Goal: Check status: Check status

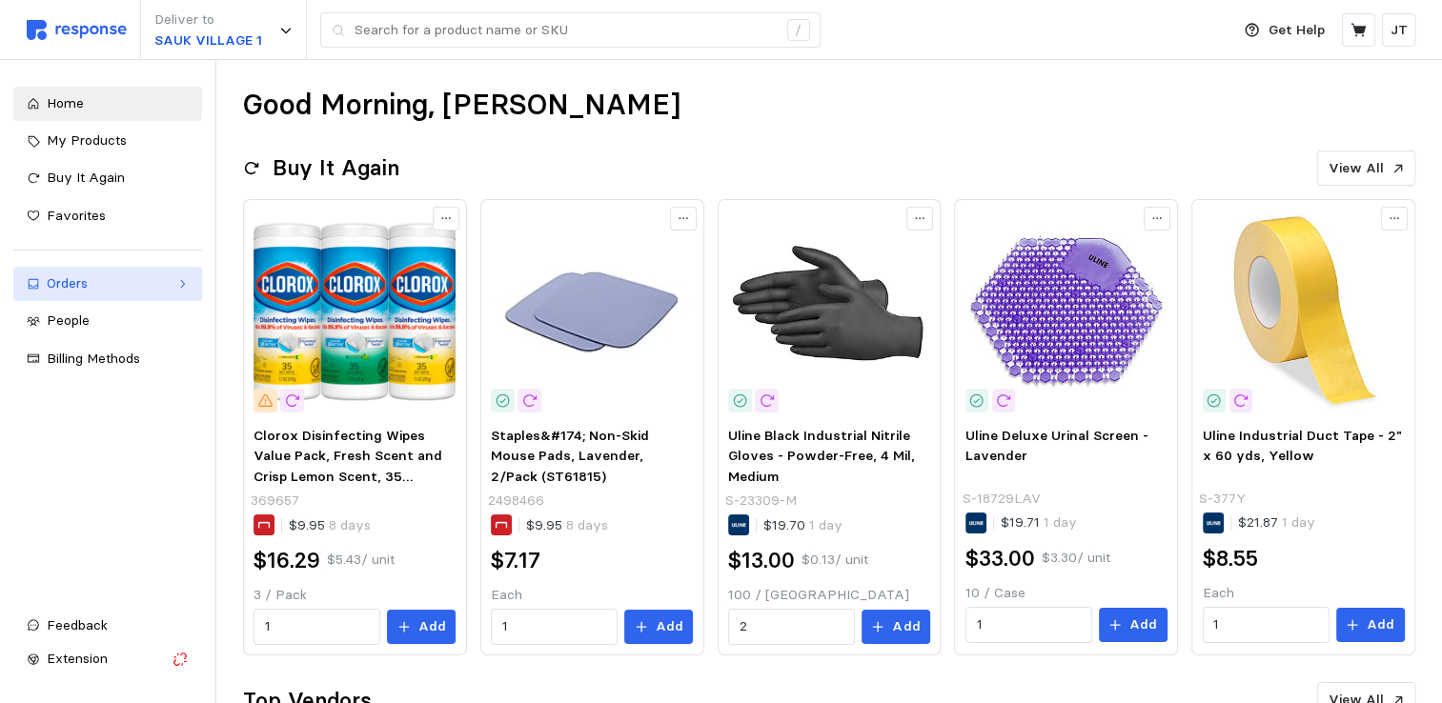
click at [69, 272] on link "Orders" at bounding box center [107, 284] width 189 height 34
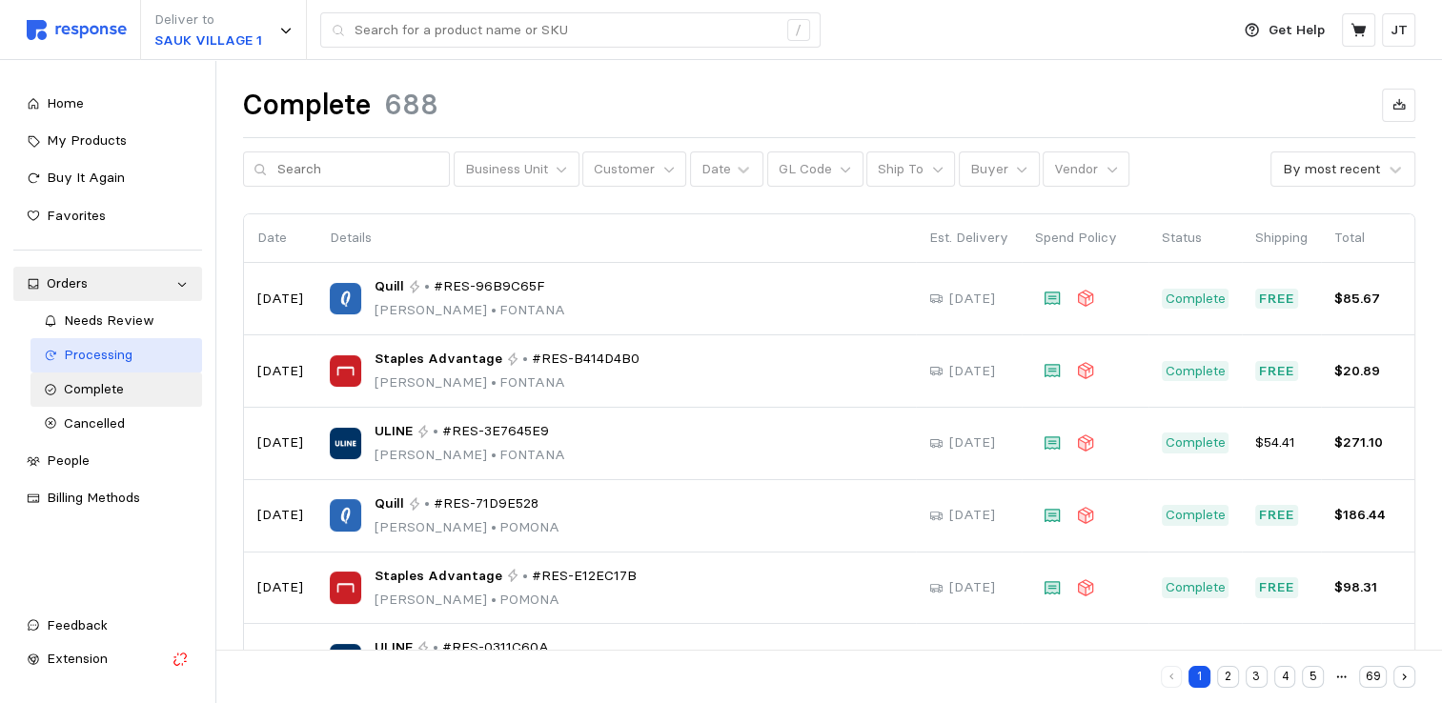
click at [91, 345] on div "Processing" at bounding box center [126, 355] width 125 height 21
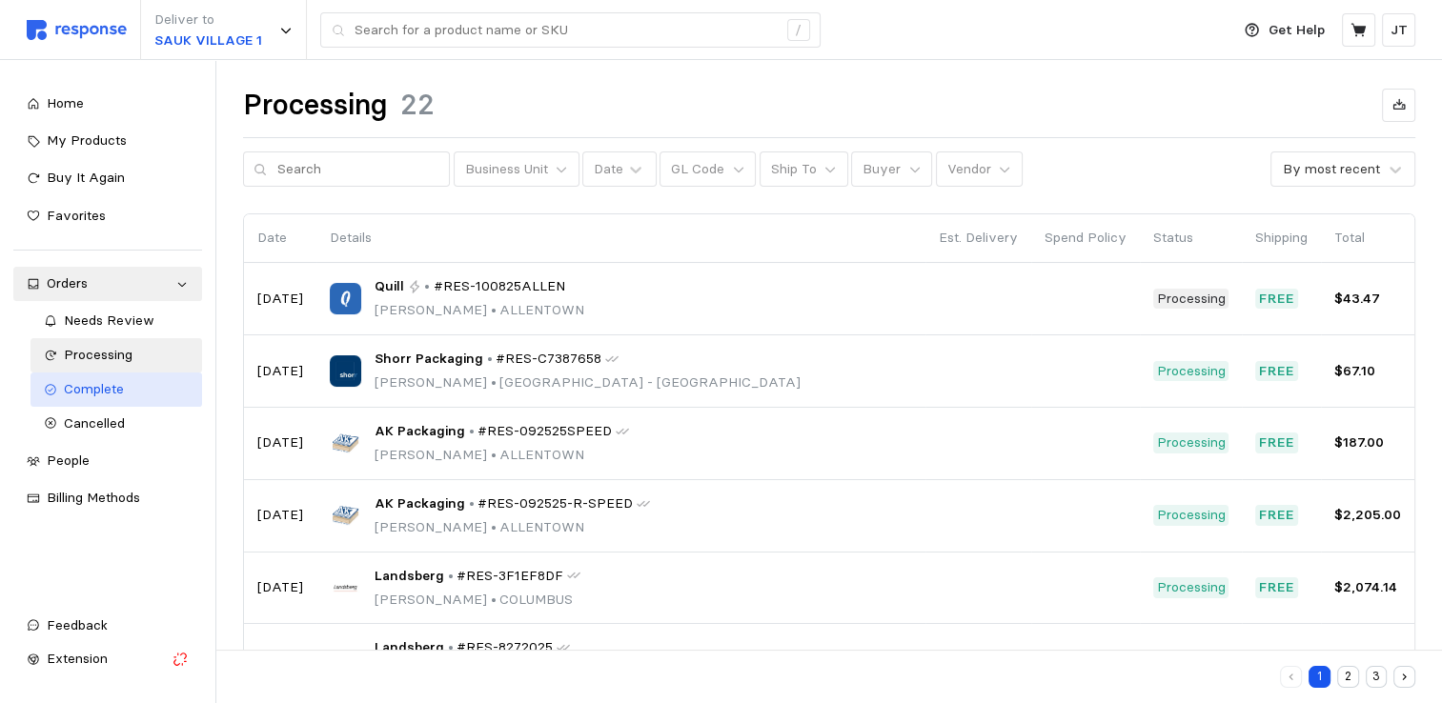
click at [86, 391] on span "Complete" at bounding box center [94, 388] width 60 height 17
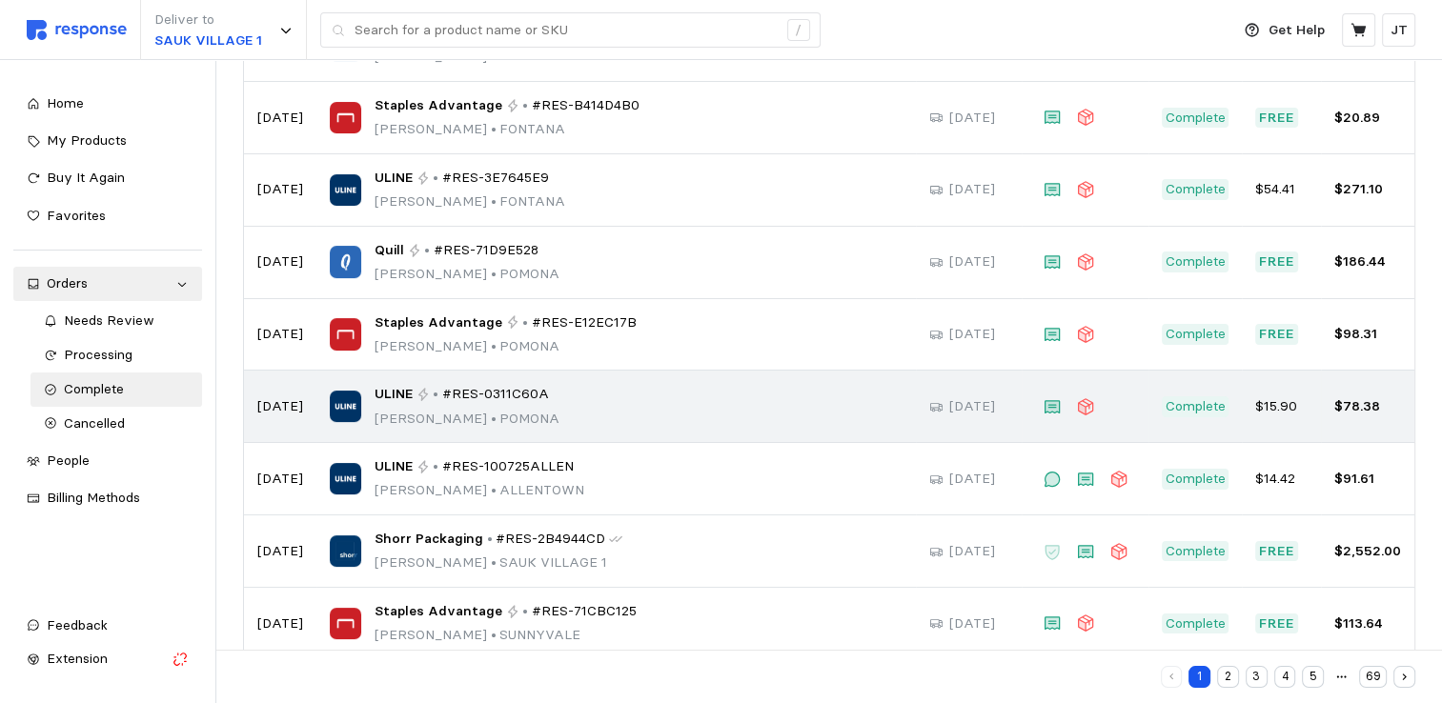
scroll to position [359, 0]
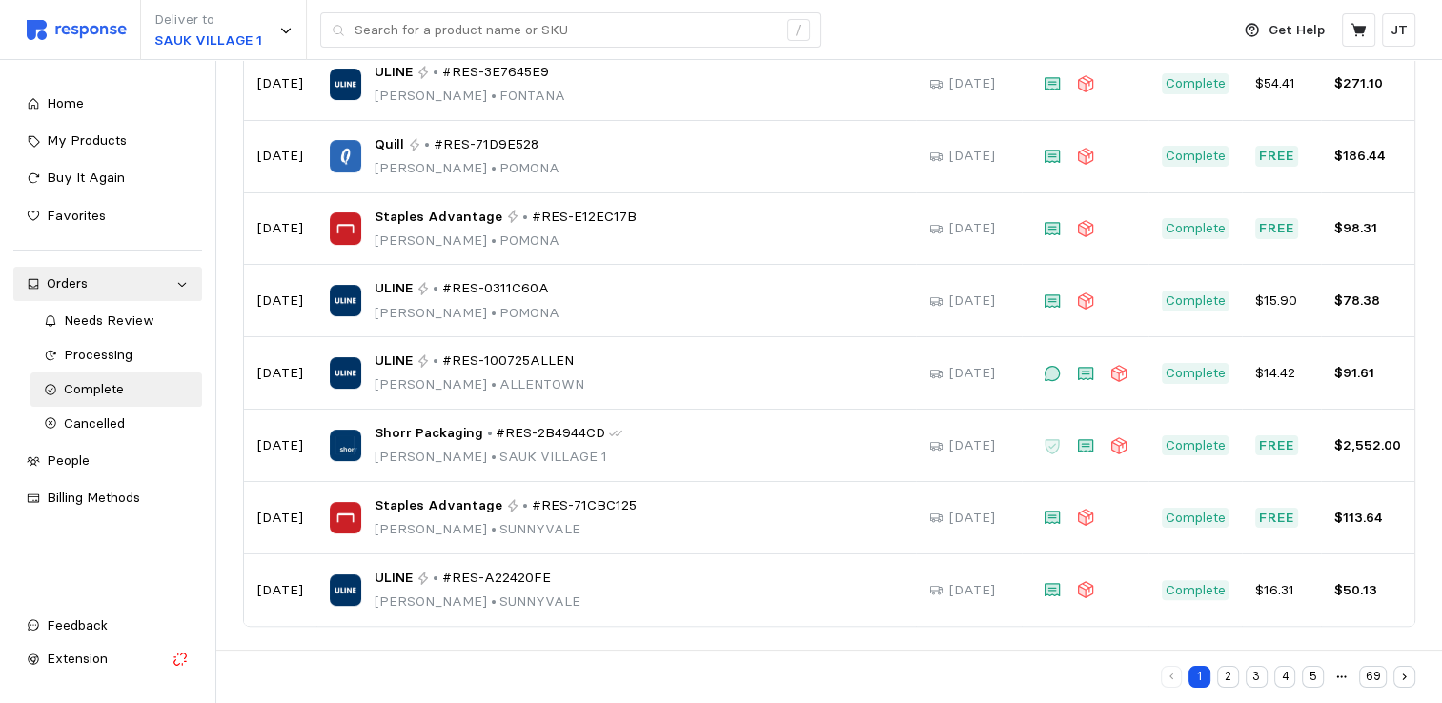
click at [1233, 673] on button "2" at bounding box center [1228, 677] width 22 height 22
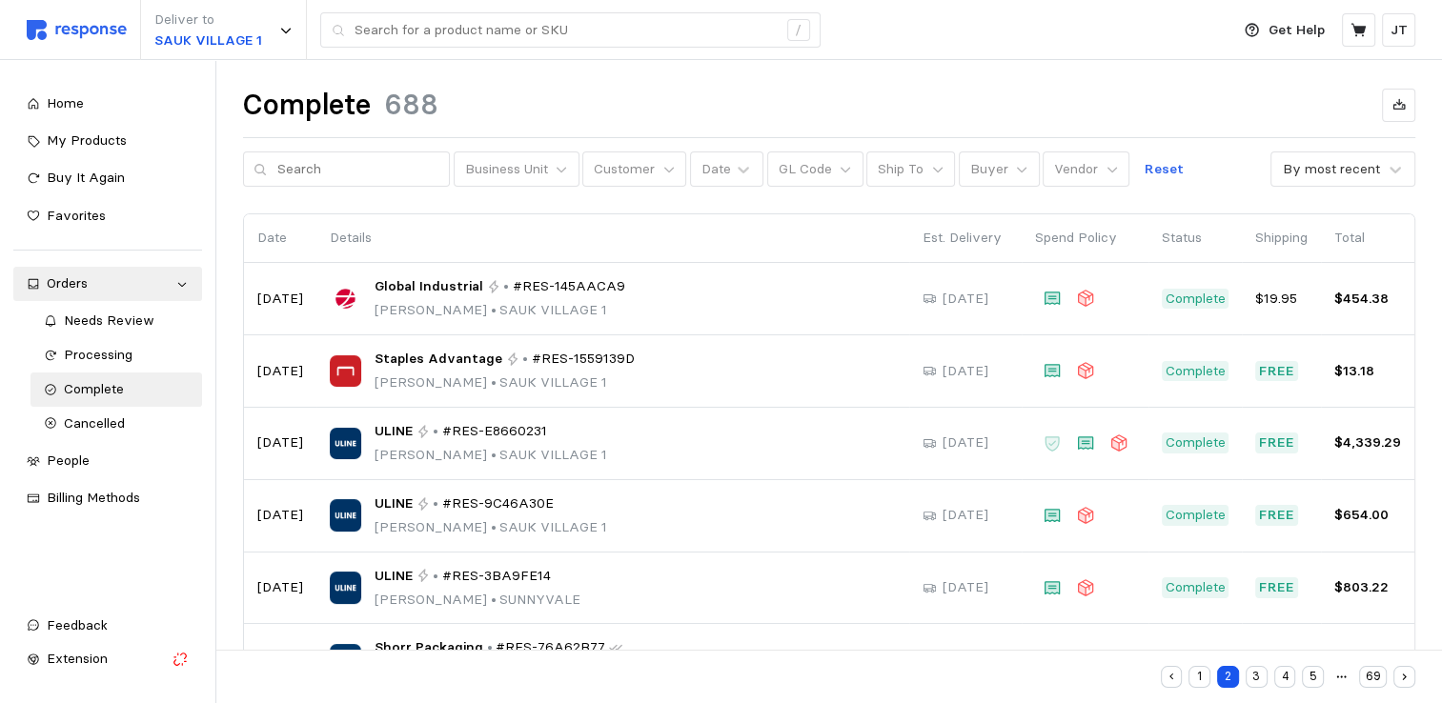
click at [1194, 677] on button "1" at bounding box center [1199, 677] width 22 height 22
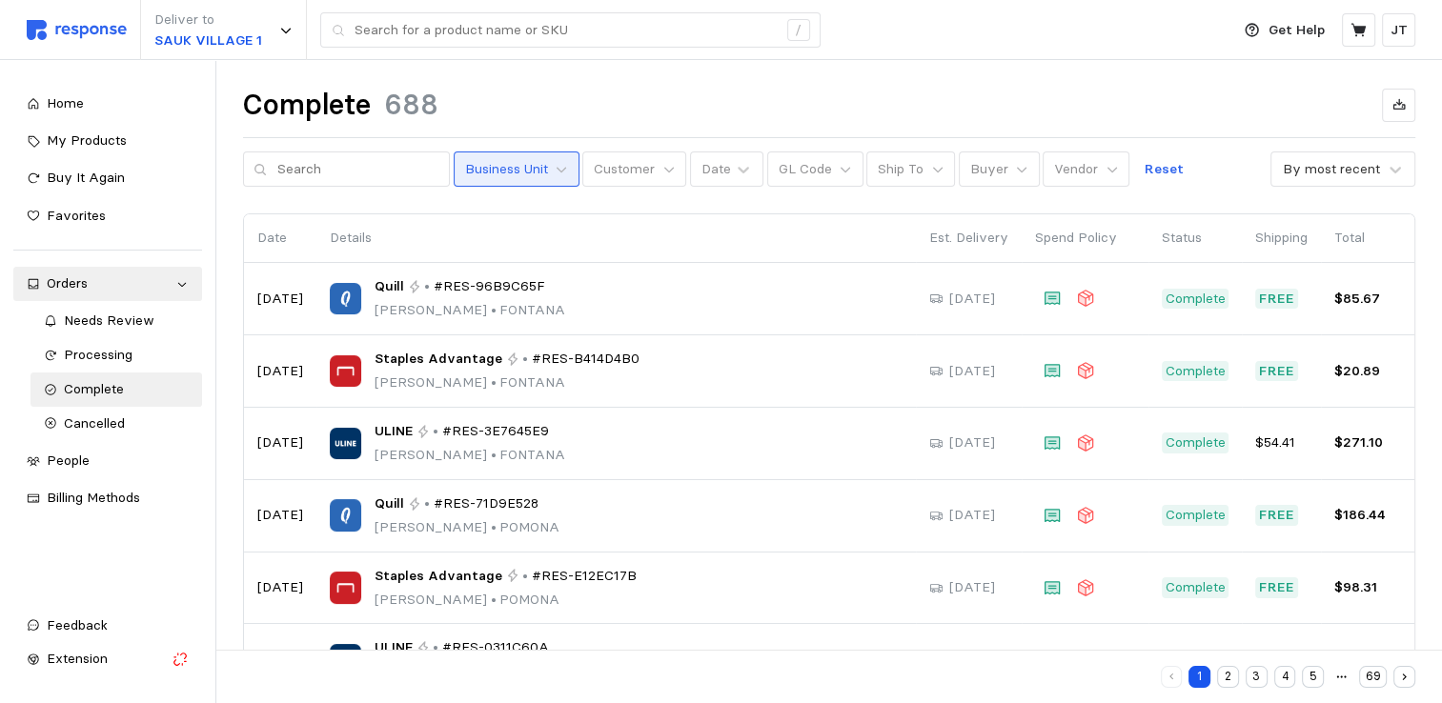
click at [515, 162] on p "Business Unit" at bounding box center [505, 169] width 83 height 21
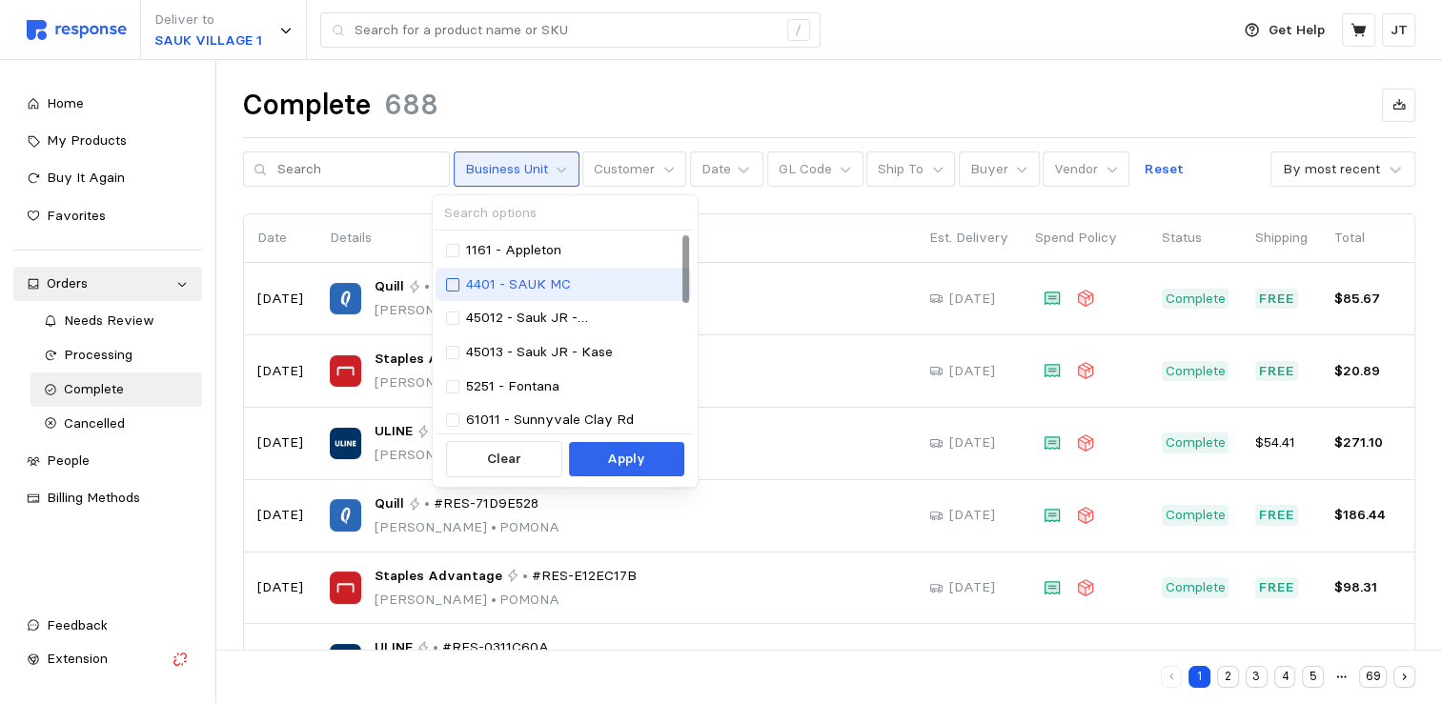
click at [452, 283] on div at bounding box center [452, 284] width 13 height 13
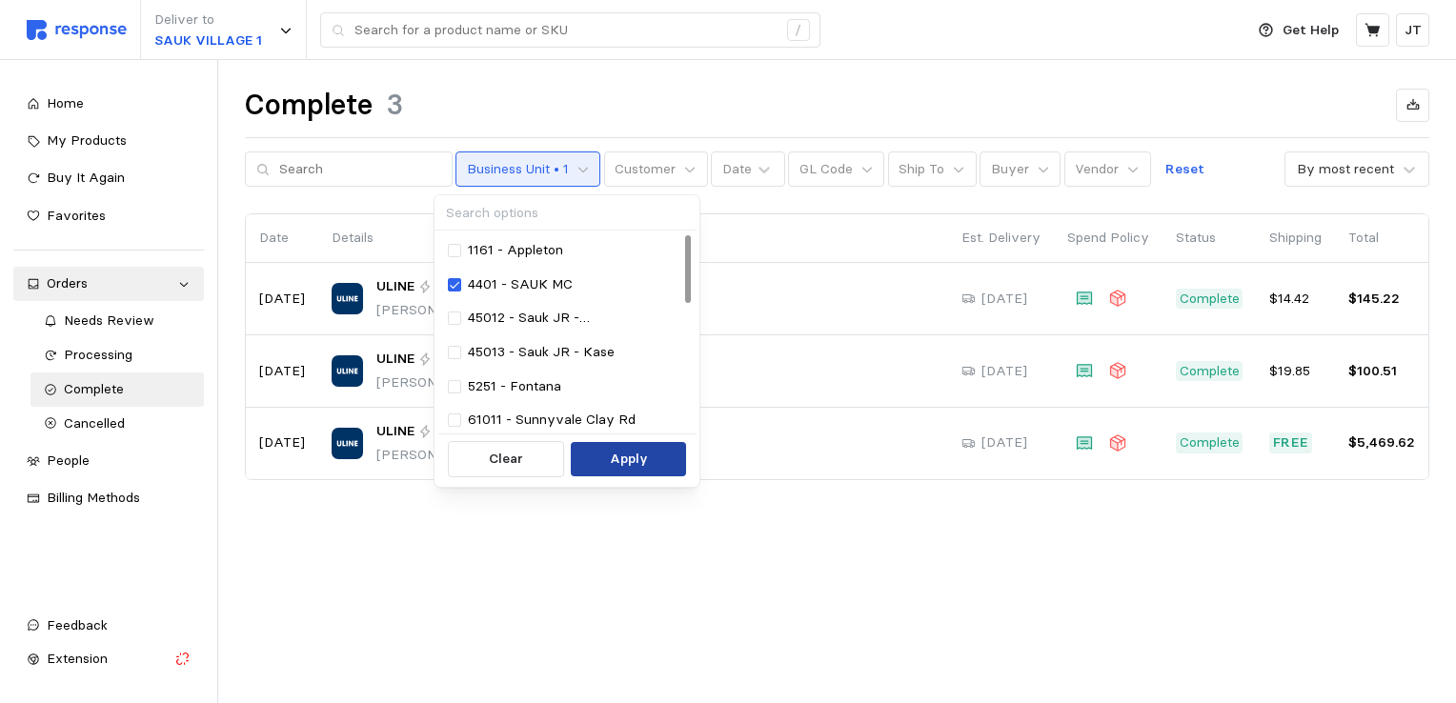
click at [618, 456] on p "Apply" at bounding box center [629, 459] width 38 height 21
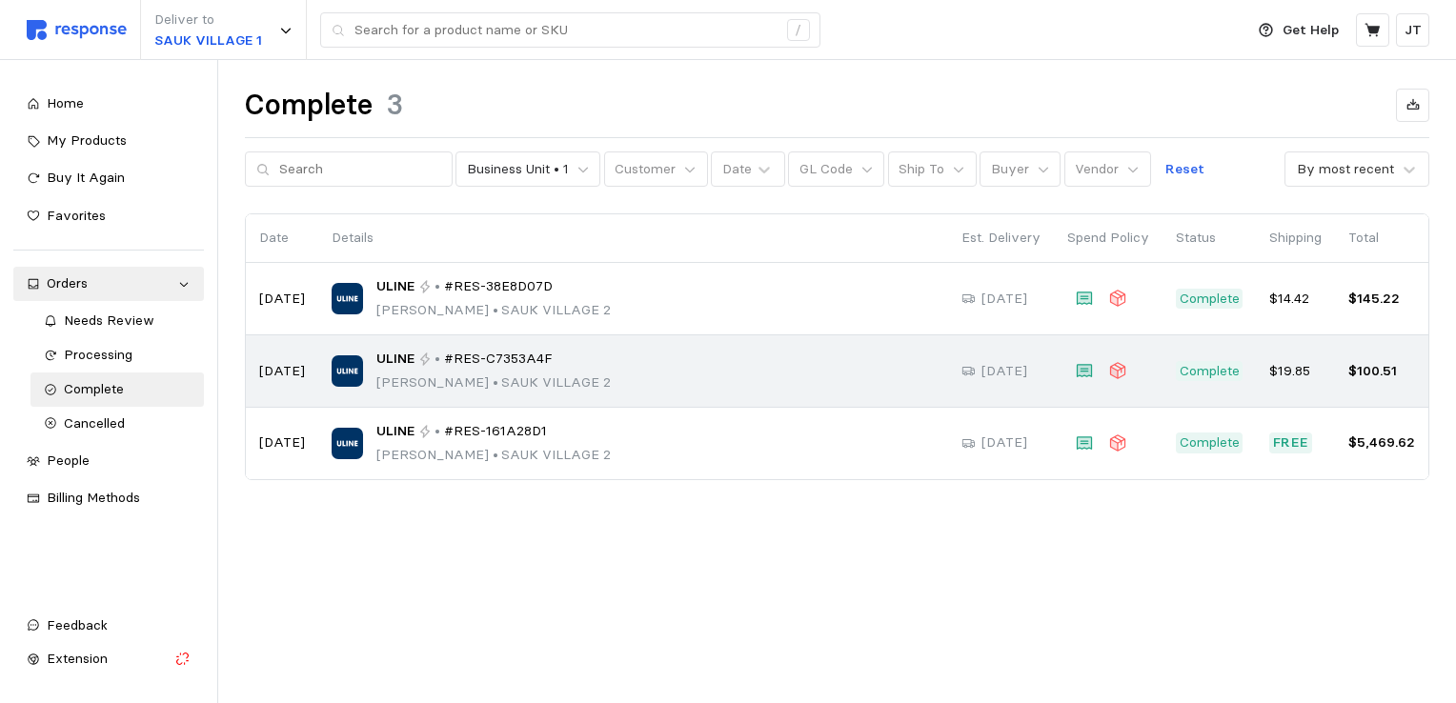
click at [603, 368] on div "ULINE • #RES-C7353A4F [PERSON_NAME] • [GEOGRAPHIC_DATA] 2" at bounding box center [633, 371] width 603 height 45
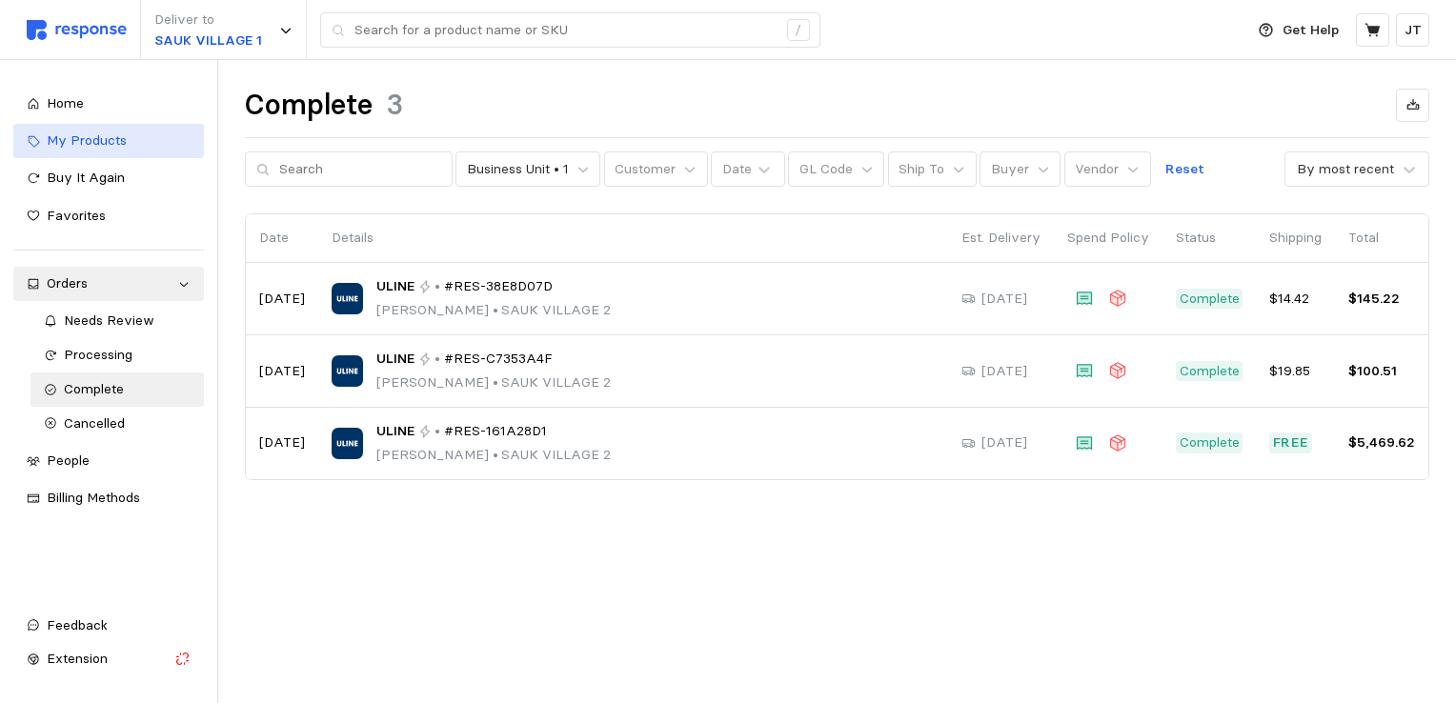
click at [77, 146] on span "My Products" at bounding box center [87, 140] width 80 height 17
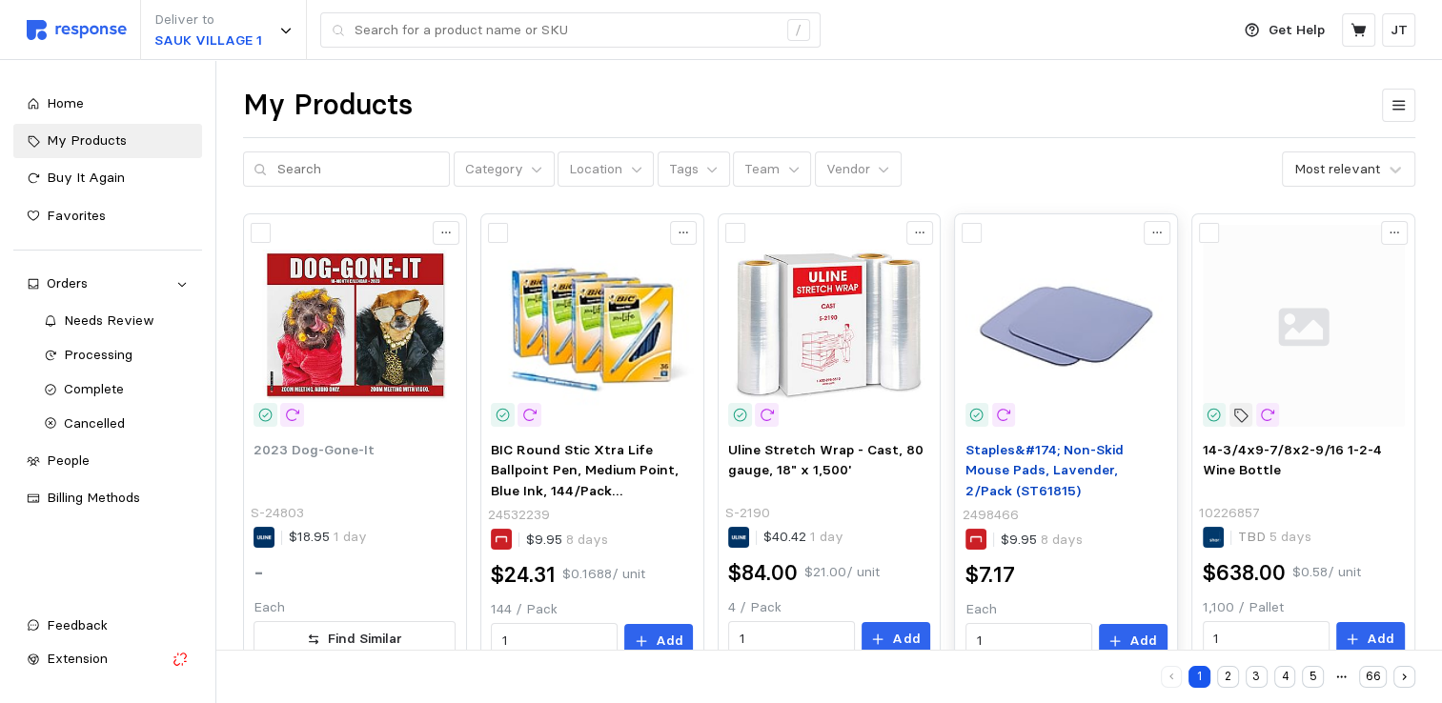
click at [1017, 442] on span "Staples&#174; Non-Skid Mouse Pads, Lavender, 2/Pack (ST61815)" at bounding box center [1044, 470] width 158 height 58
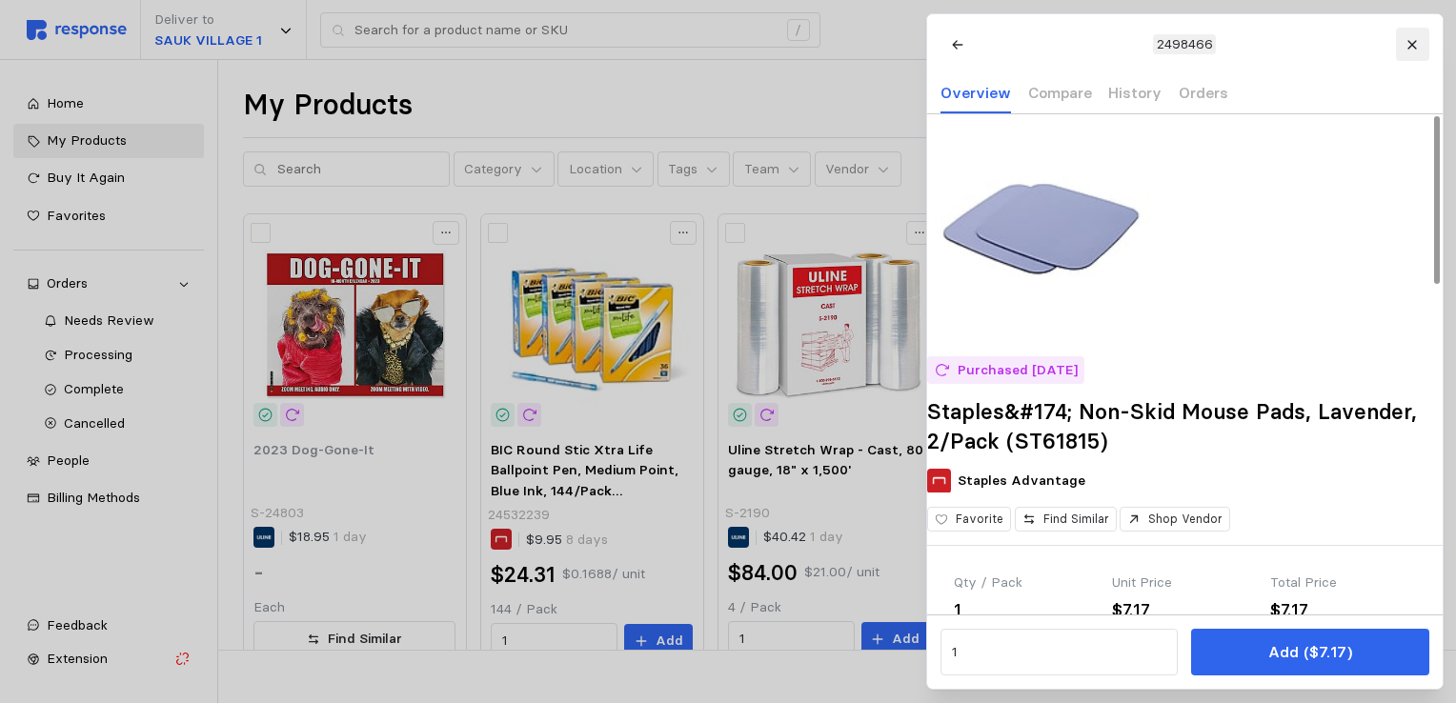
click at [1414, 42] on icon at bounding box center [1412, 44] width 13 height 13
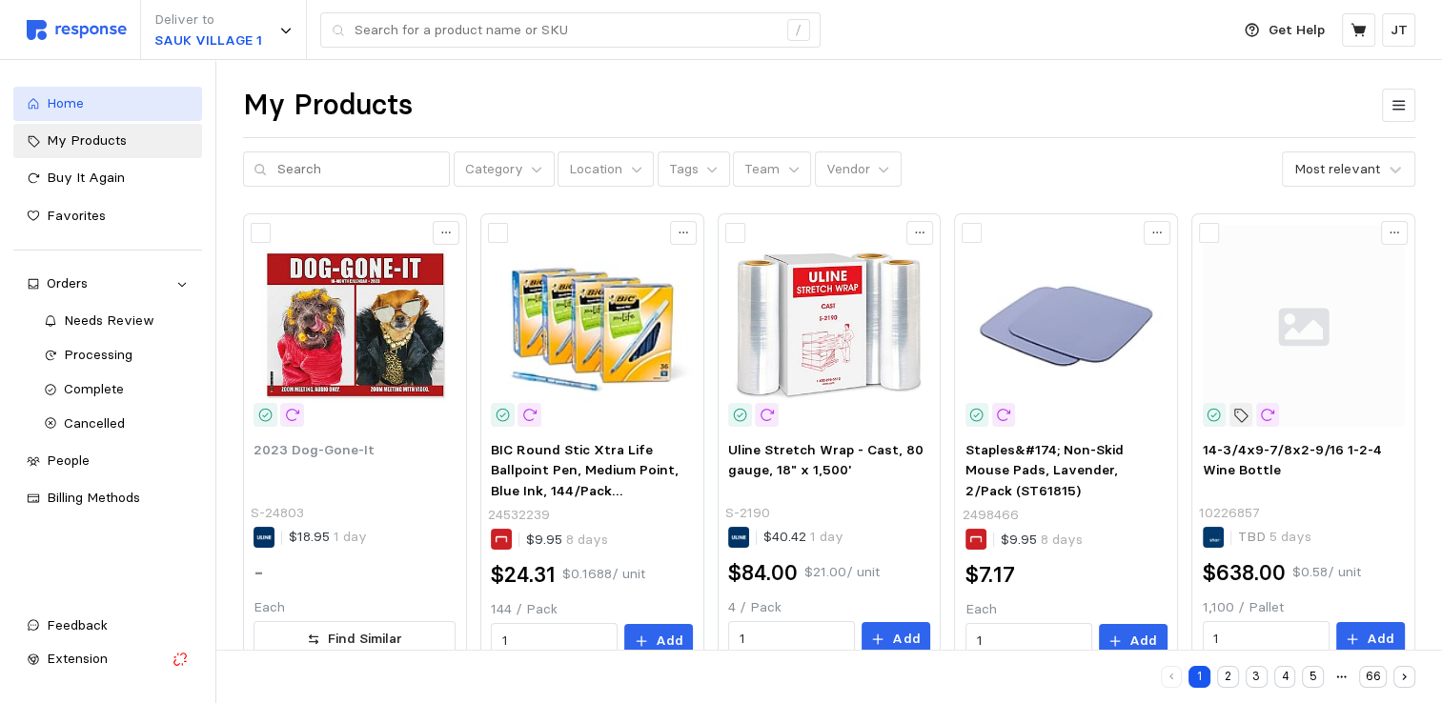
click at [61, 100] on span "Home" at bounding box center [65, 102] width 37 height 17
